Goal: Task Accomplishment & Management: Manage account settings

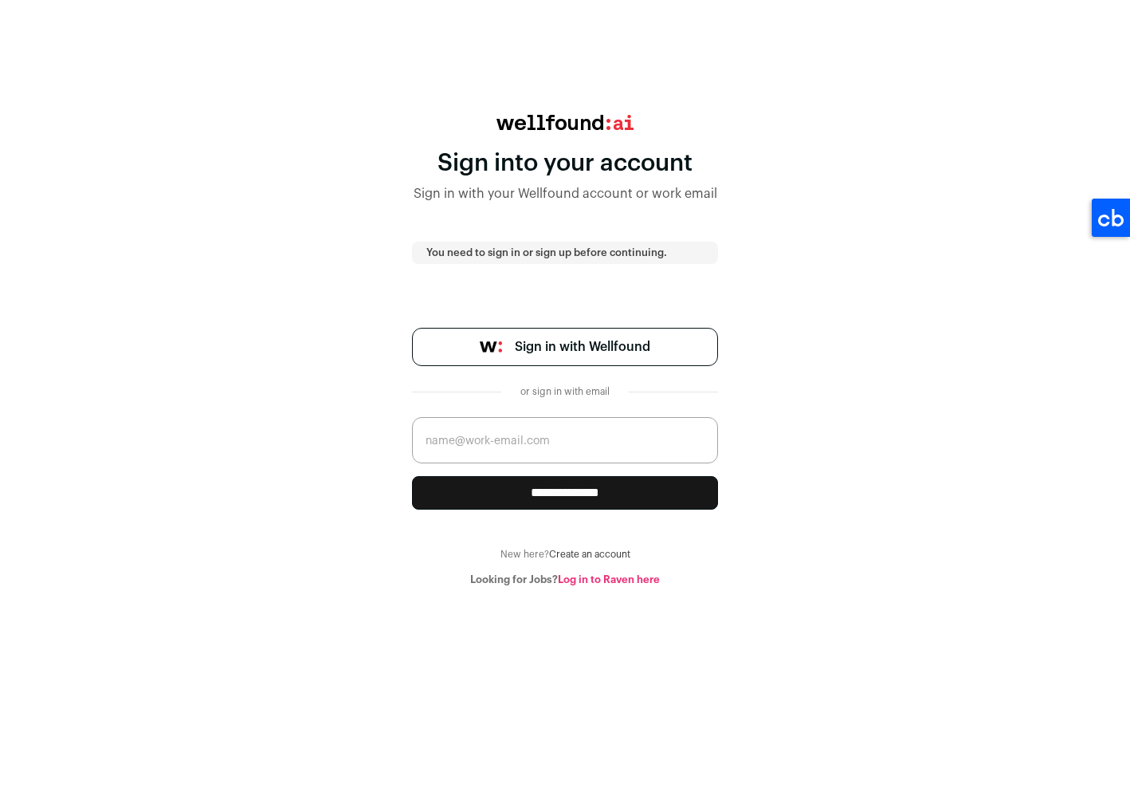
click at [488, 342] on img at bounding box center [491, 346] width 22 height 11
click at [591, 355] on span "Sign in with Wellfound" at bounding box center [583, 346] width 136 height 19
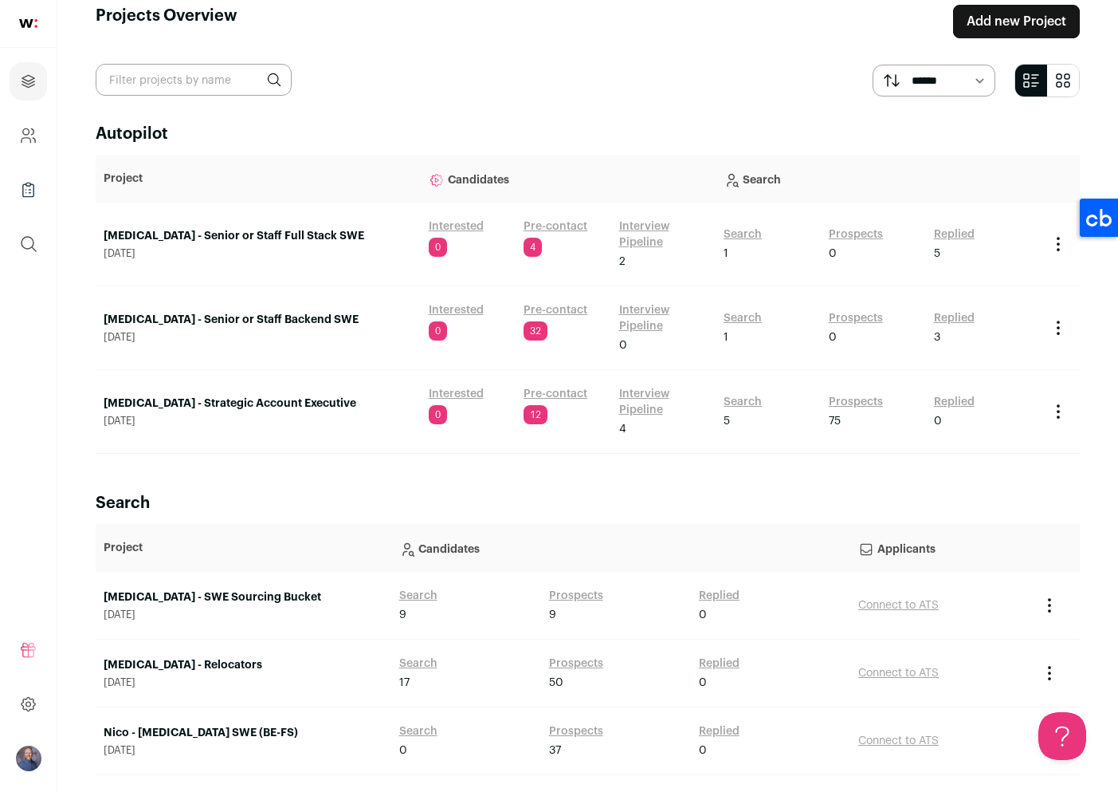
scroll to position [29, 0]
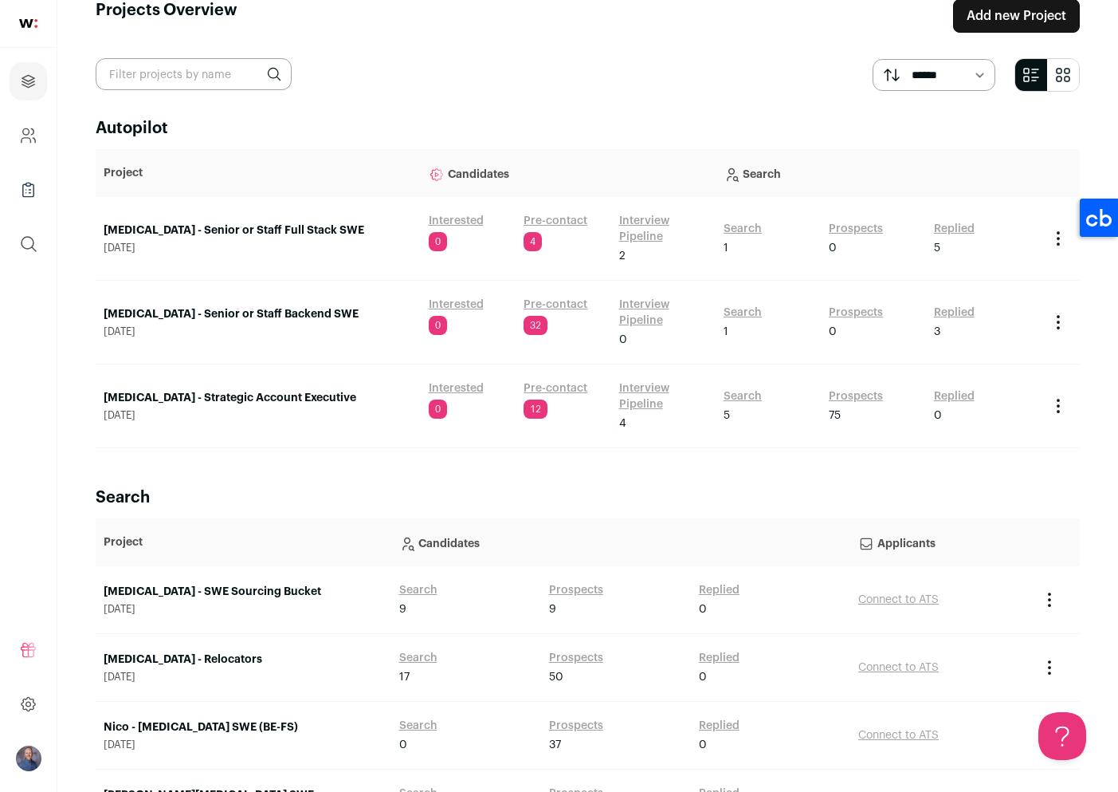
click at [227, 400] on link "[MEDICAL_DATA] - Strategic Account Executive" at bounding box center [258, 398] width 309 height 16
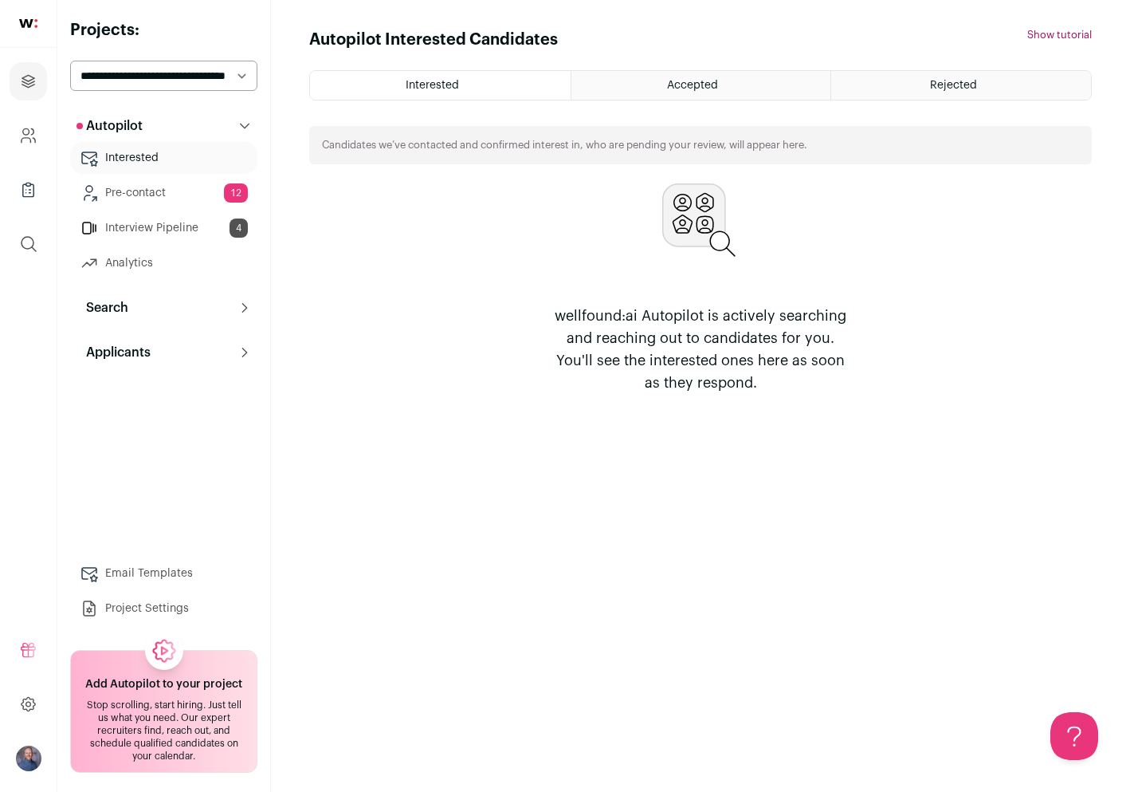
click at [196, 225] on link "Interview Pipeline 4" at bounding box center [163, 228] width 187 height 32
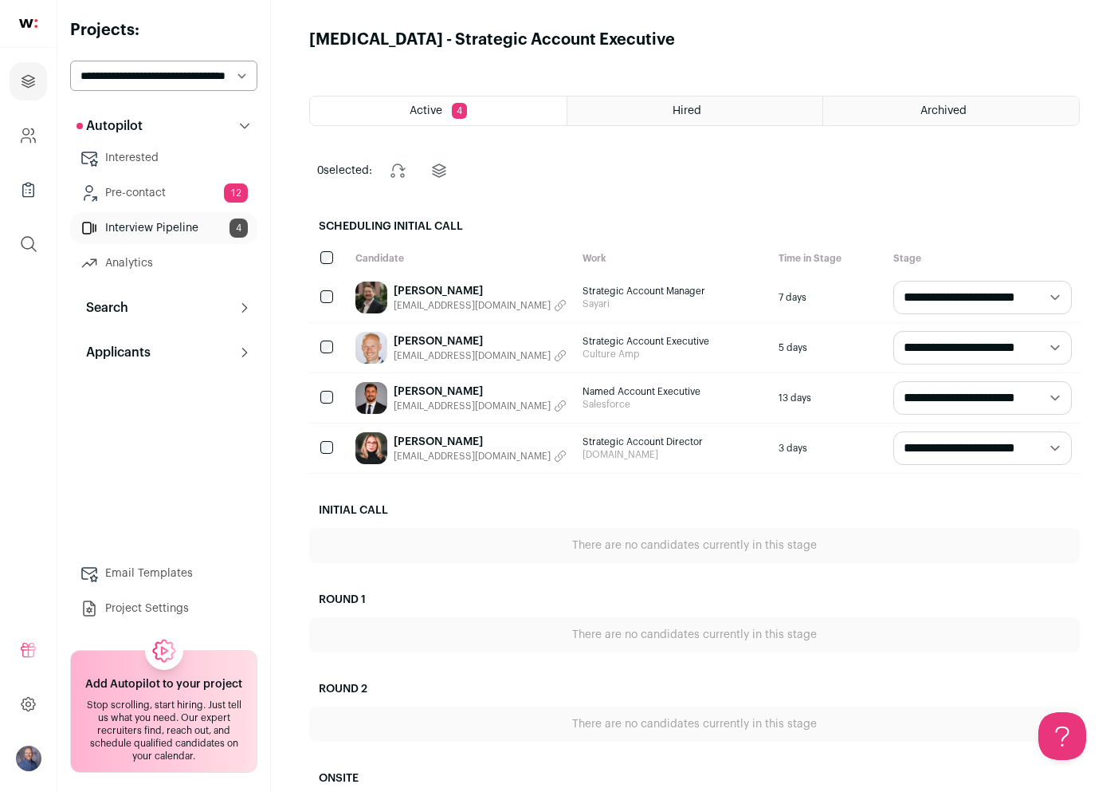
click at [442, 445] on link "[PERSON_NAME]" at bounding box center [480, 442] width 173 height 16
